Goal: Navigation & Orientation: Find specific page/section

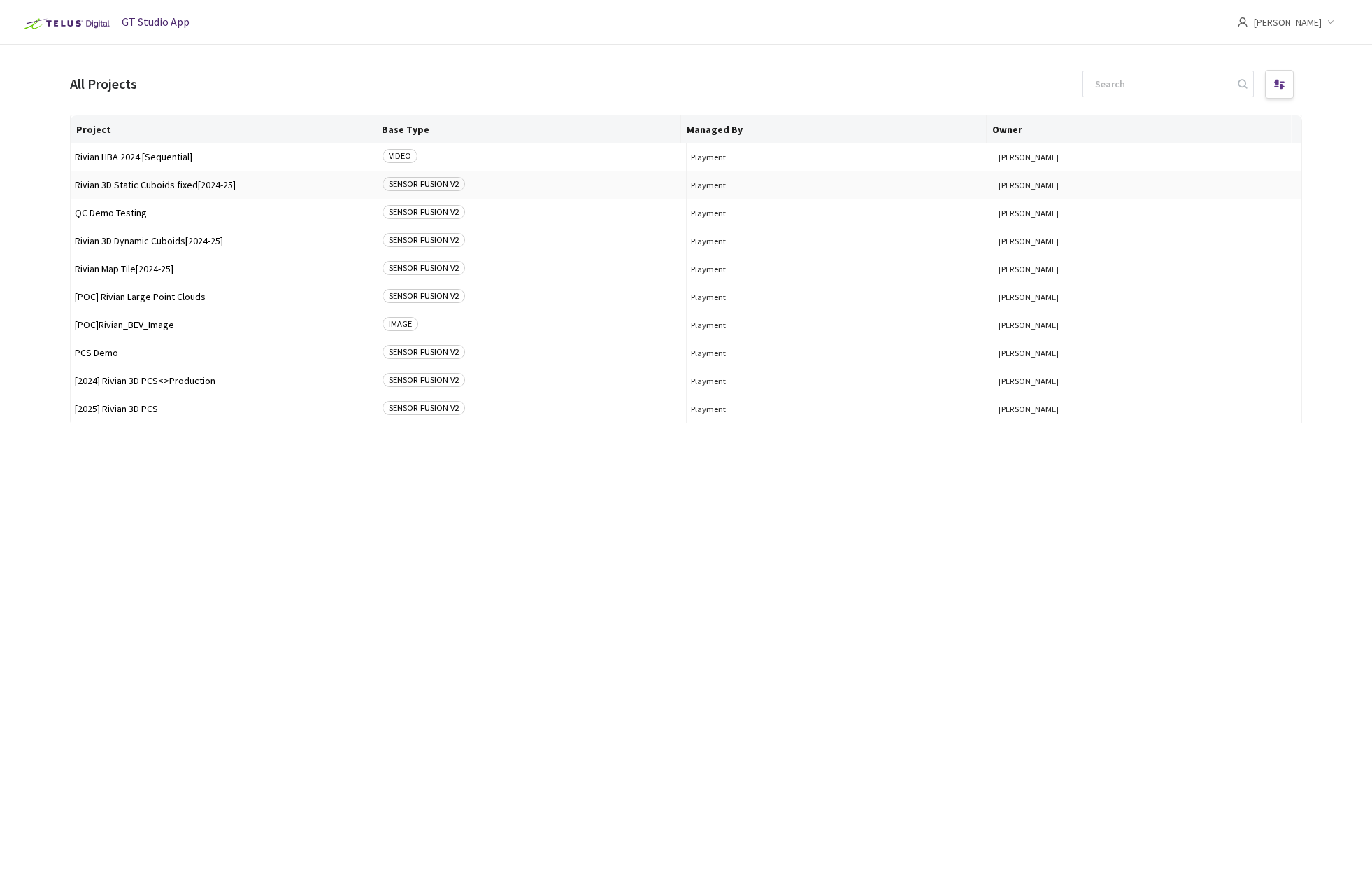
click at [211, 180] on span "Rivian 3D Static Cuboids fixed[2024-25]" at bounding box center [224, 184] width 299 height 10
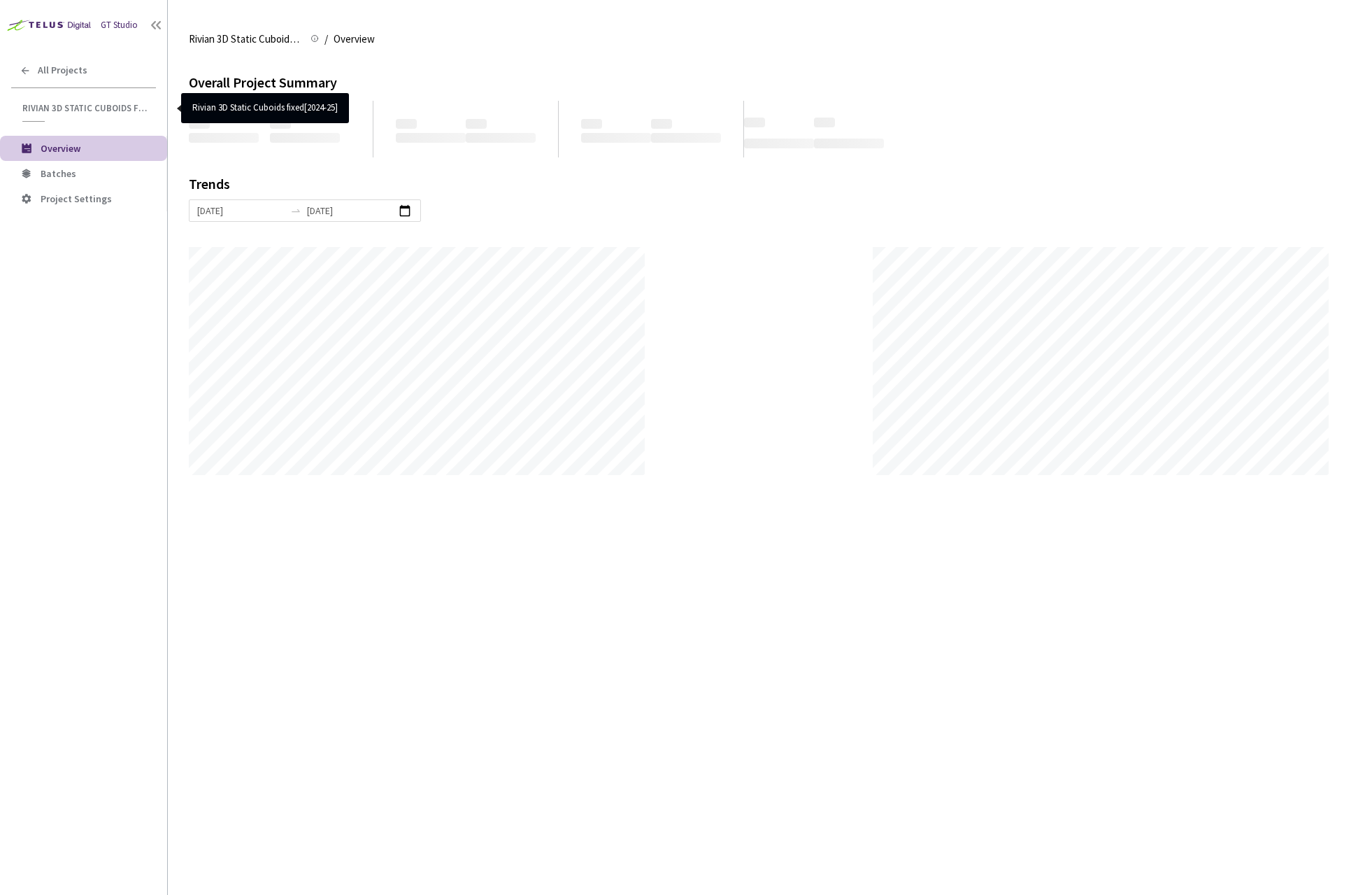
scroll to position [895, 1372]
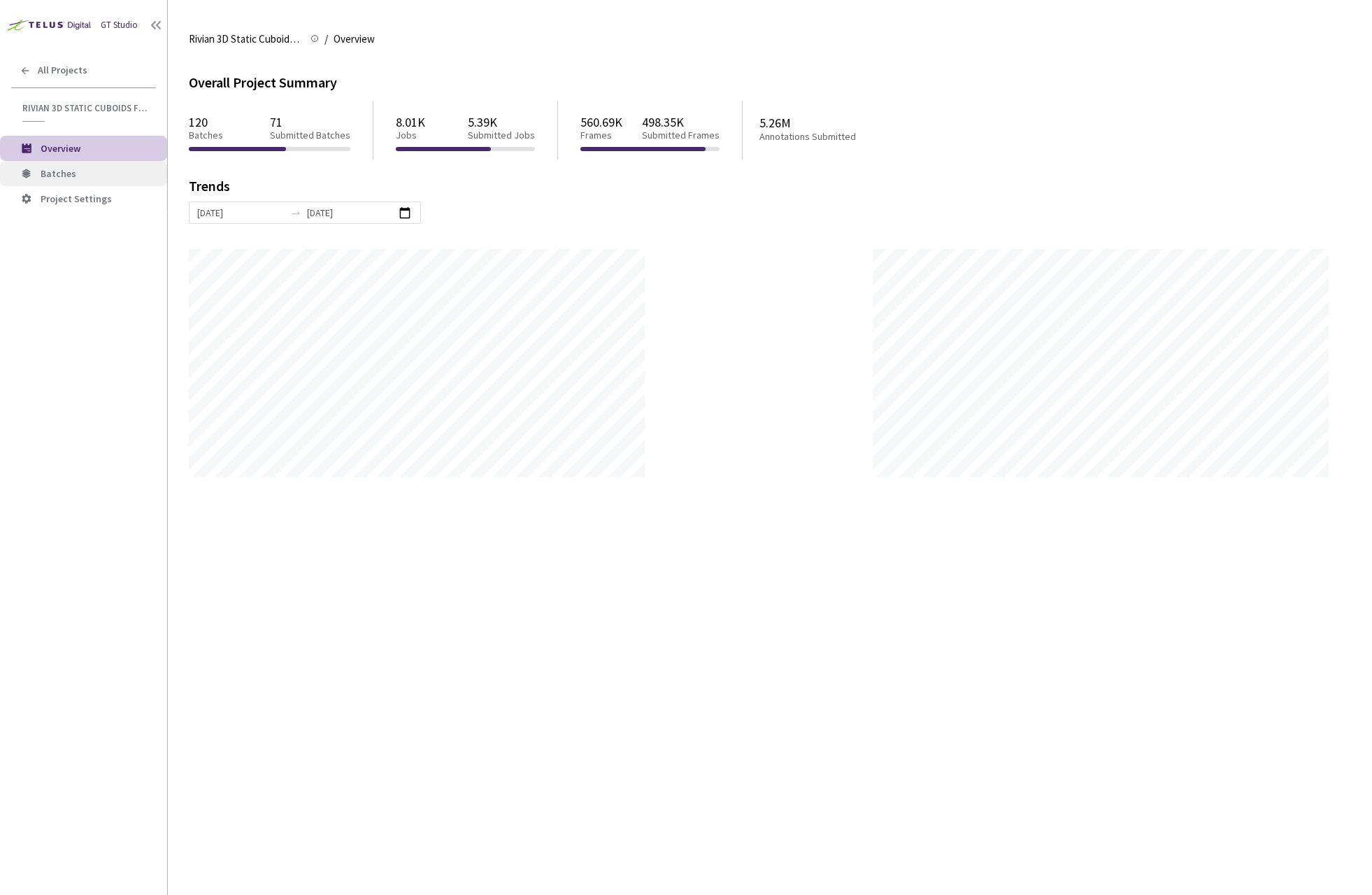
click at [60, 176] on span "Batches" at bounding box center [58, 173] width 35 height 13
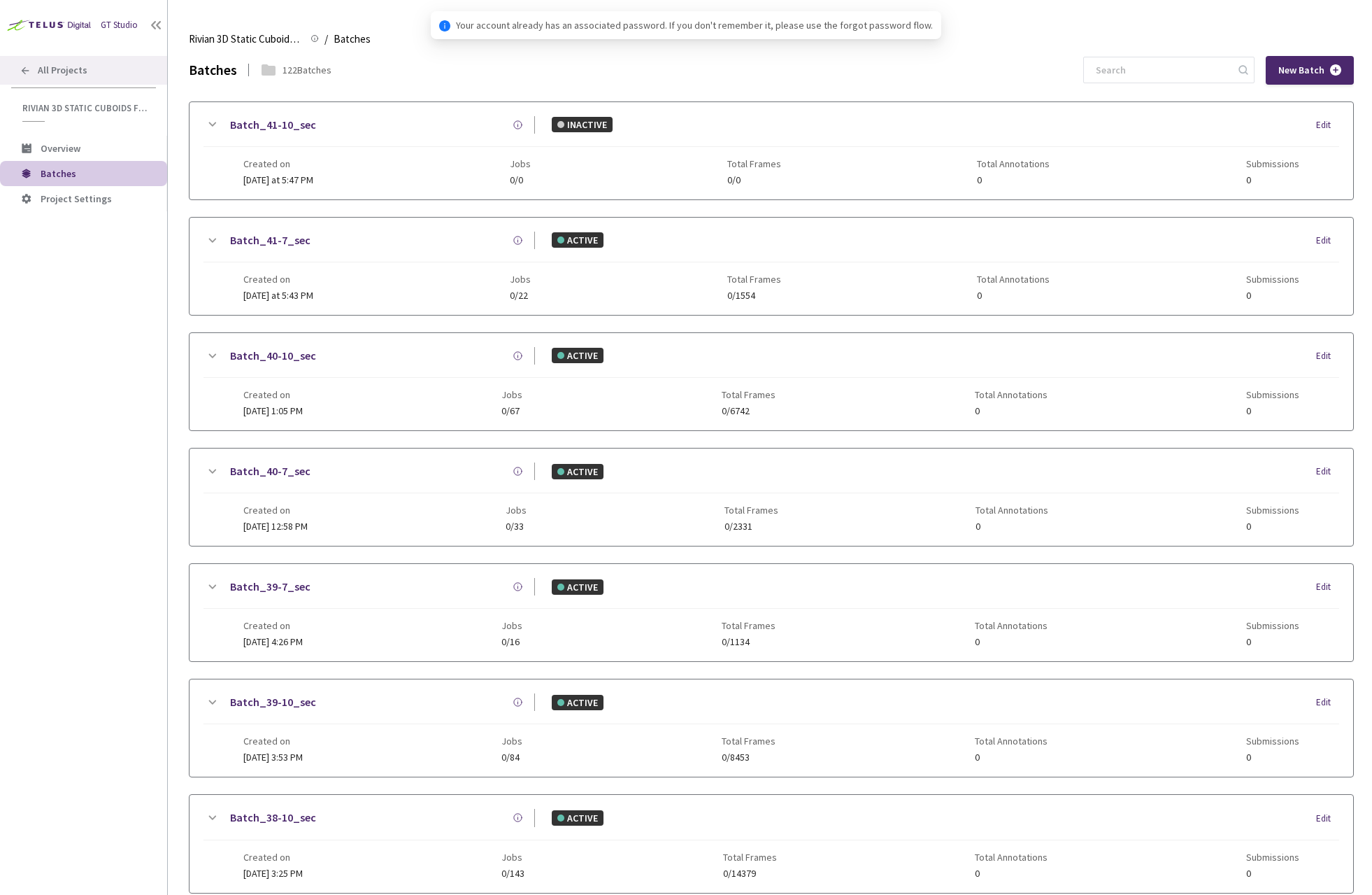
click at [79, 73] on span "All Projects" at bounding box center [62, 70] width 50 height 12
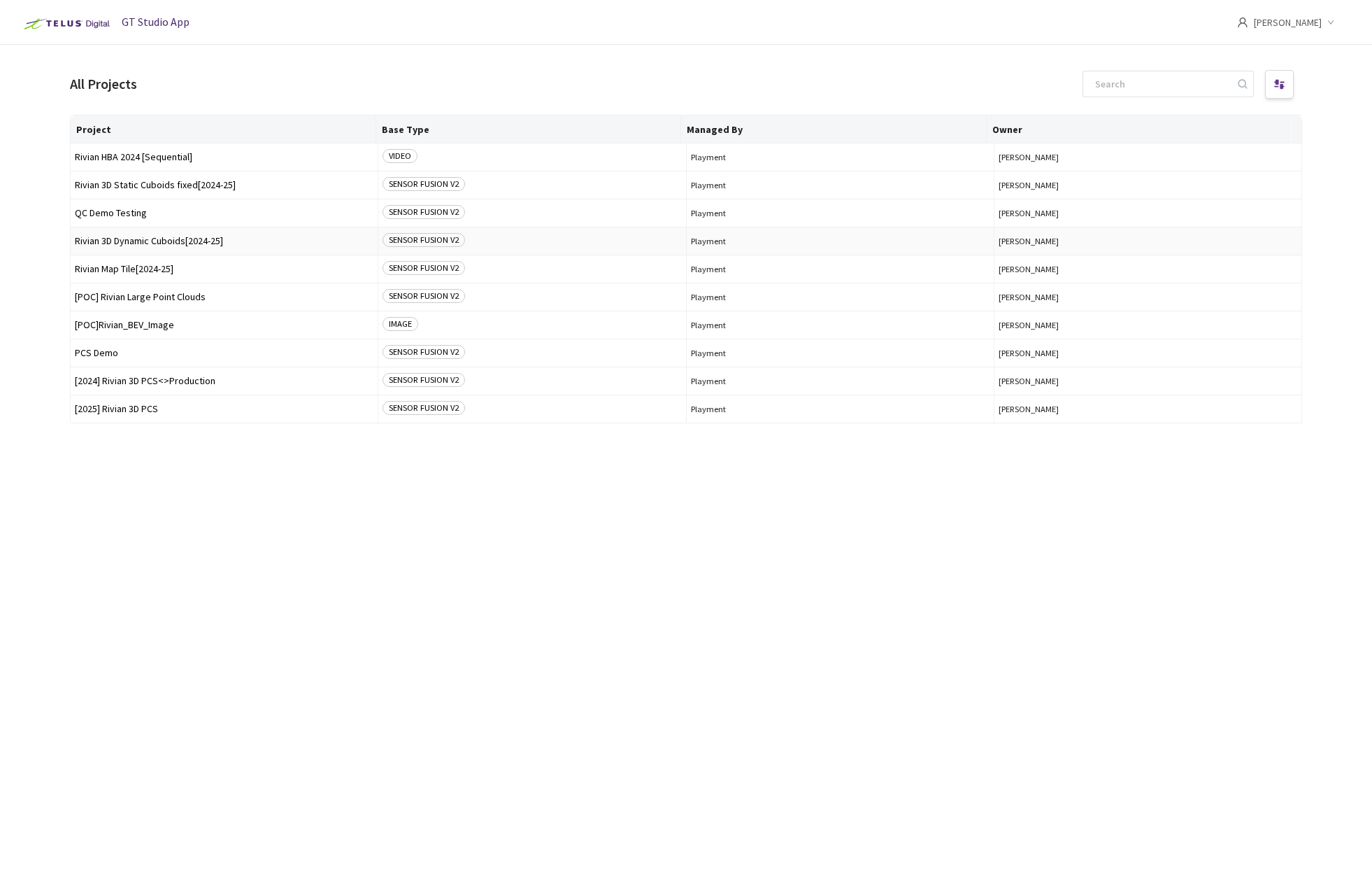
click at [165, 236] on span "Rivian 3D Dynamic Cuboids[2024-25]" at bounding box center [224, 240] width 299 height 10
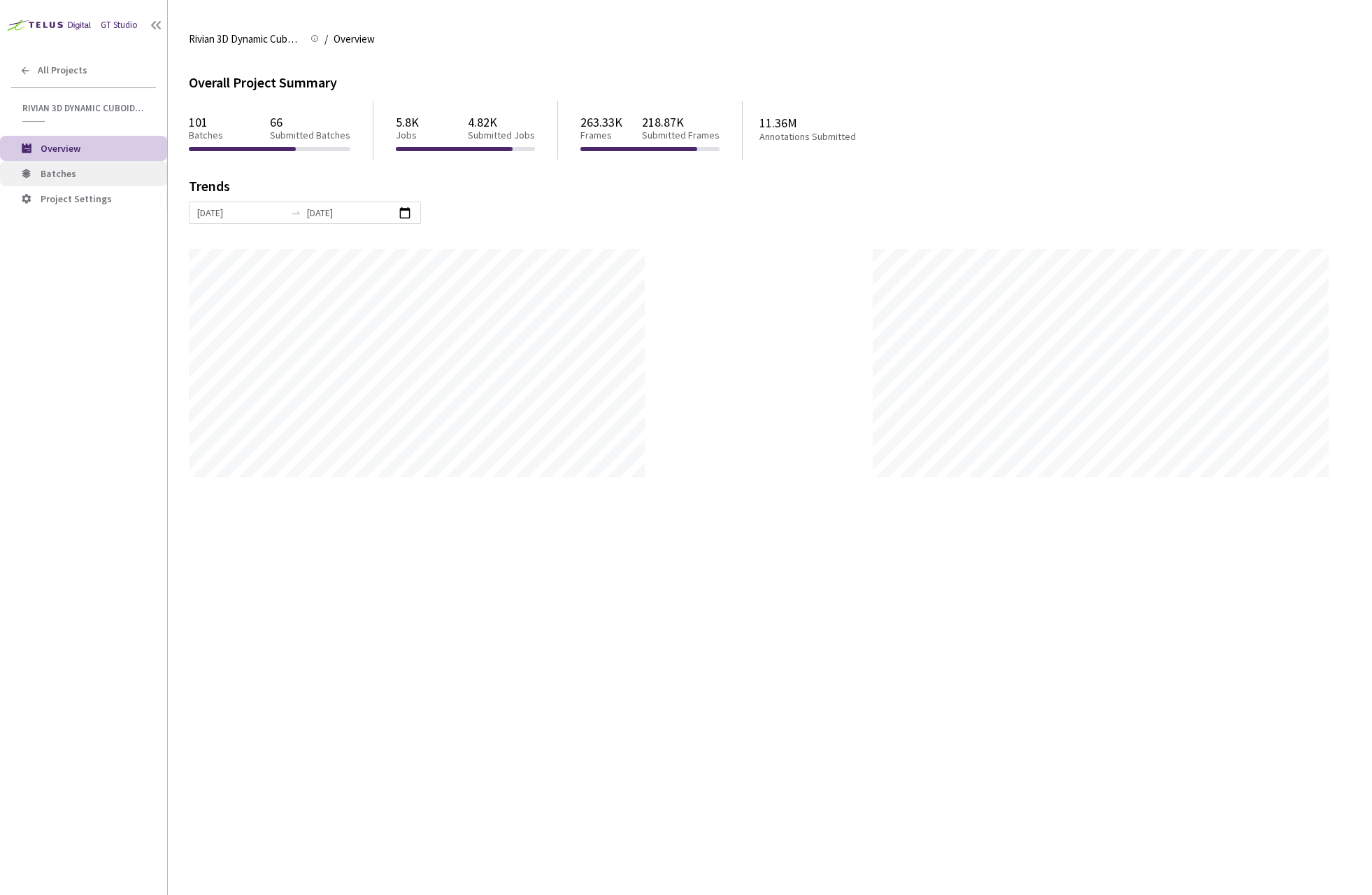
scroll to position [895, 1372]
click at [65, 168] on span "Batches" at bounding box center [58, 173] width 35 height 13
